Goal: Find specific page/section: Find specific page/section

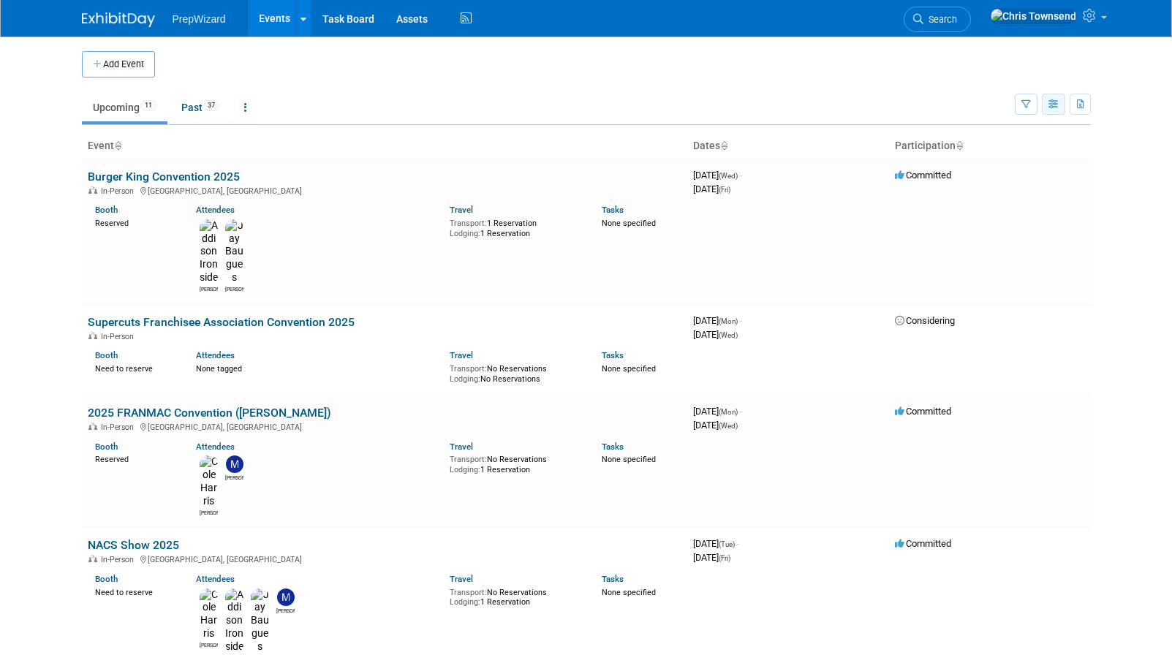
click at [1057, 106] on icon "button" at bounding box center [1053, 105] width 11 height 10
click at [984, 172] on link "Detail View" at bounding box center [991, 177] width 123 height 20
click at [1130, 247] on body "PrepWizard Events Add Event Bulk Upload Events Shareable Event Boards Recently …" at bounding box center [586, 327] width 1172 height 655
click at [336, 16] on link "Task Board" at bounding box center [348, 18] width 74 height 37
